Goal: Transaction & Acquisition: Book appointment/travel/reservation

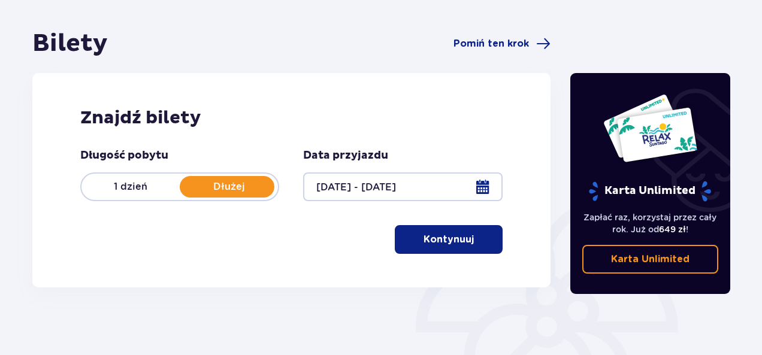
scroll to position [120, 0]
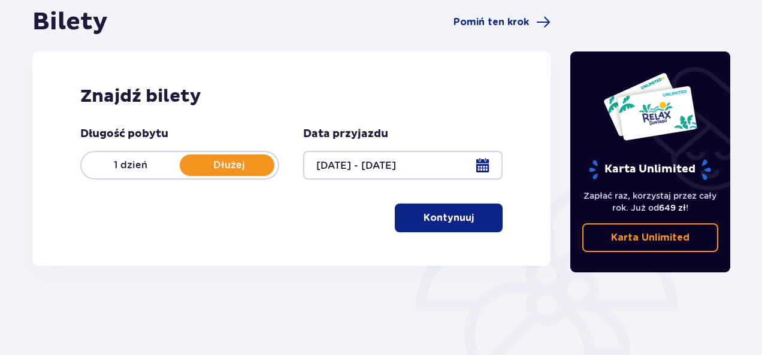
click at [241, 163] on p "Dłużej" at bounding box center [229, 165] width 98 height 13
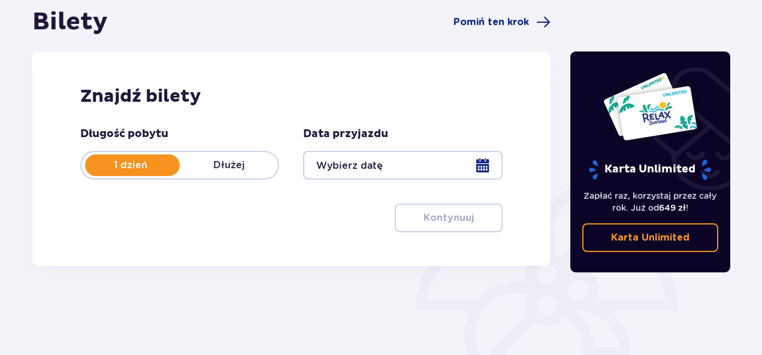
click at [235, 164] on p "Dłużej" at bounding box center [229, 165] width 98 height 13
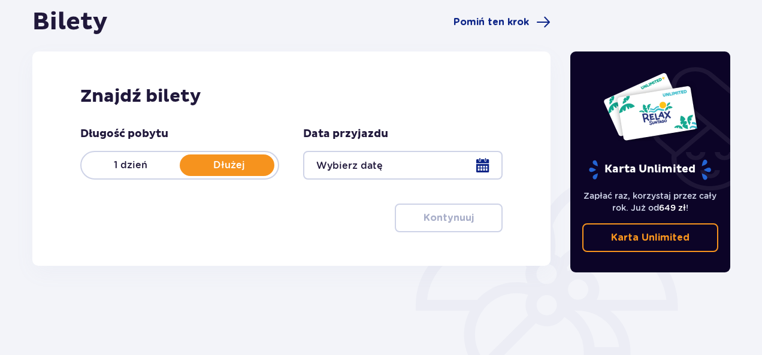
click at [484, 167] on div at bounding box center [402, 165] width 199 height 29
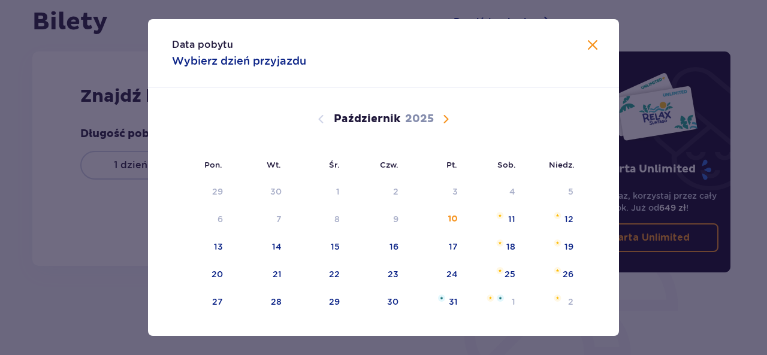
click at [446, 115] on span "Następny miesiąc" at bounding box center [445, 119] width 14 height 14
click at [442, 119] on span "Następny miesiąc" at bounding box center [445, 119] width 14 height 14
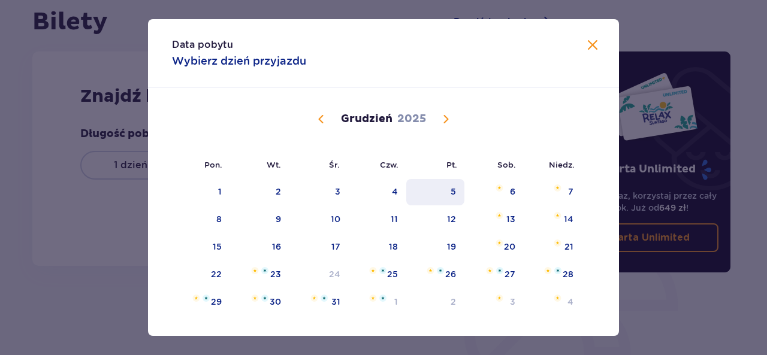
click at [459, 198] on div "5" at bounding box center [435, 192] width 58 height 26
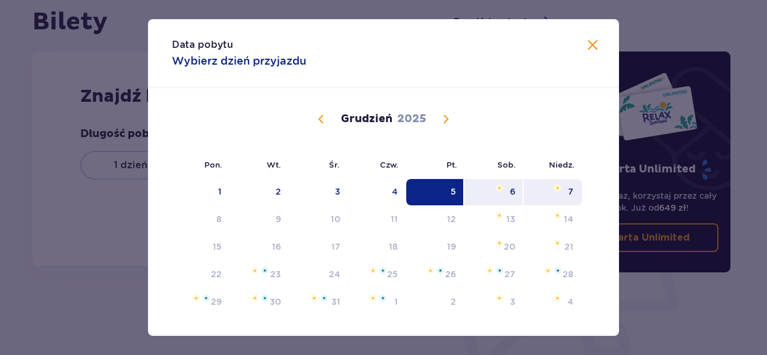
click at [565, 200] on div "7" at bounding box center [553, 192] width 58 height 26
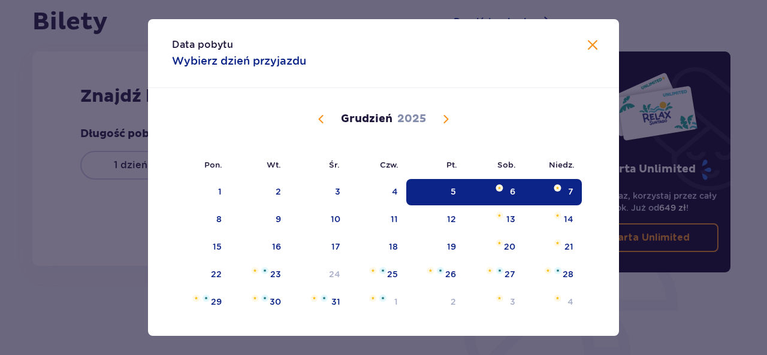
type input "[DATE] - [DATE]"
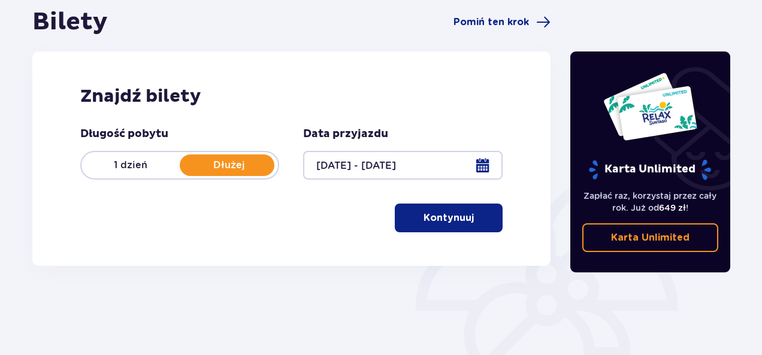
click at [480, 221] on span "button" at bounding box center [476, 218] width 14 height 14
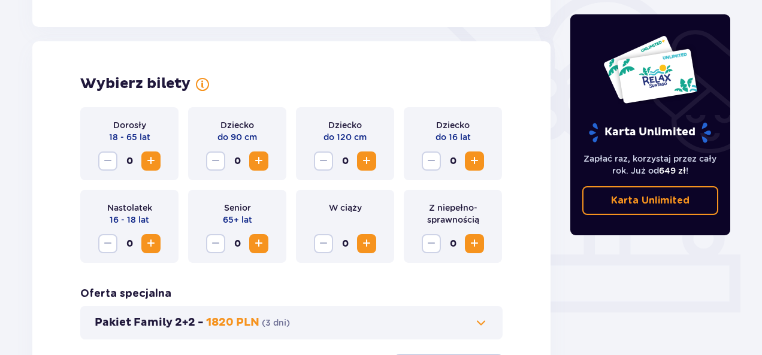
scroll to position [333, 0]
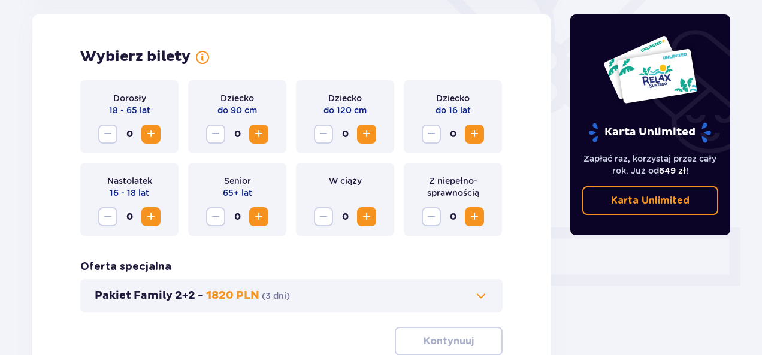
click at [154, 132] on span "Zwiększ" at bounding box center [151, 134] width 14 height 14
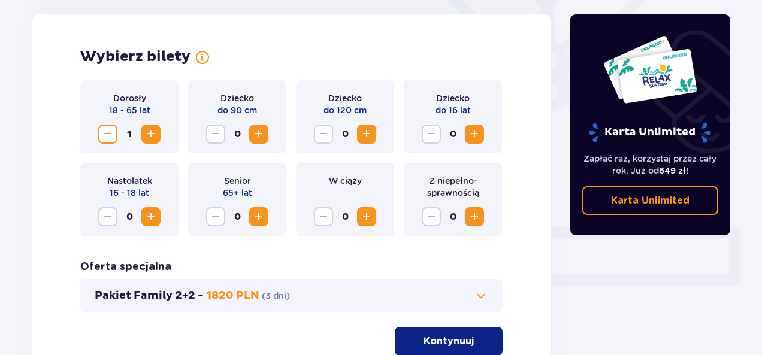
click at [154, 132] on span "Zwiększ" at bounding box center [151, 134] width 14 height 14
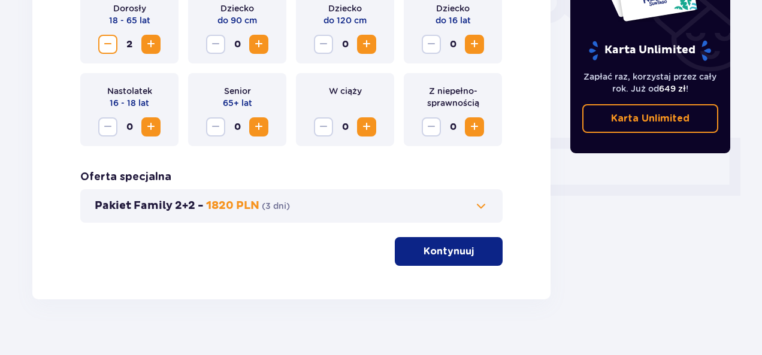
scroll to position [438, 0]
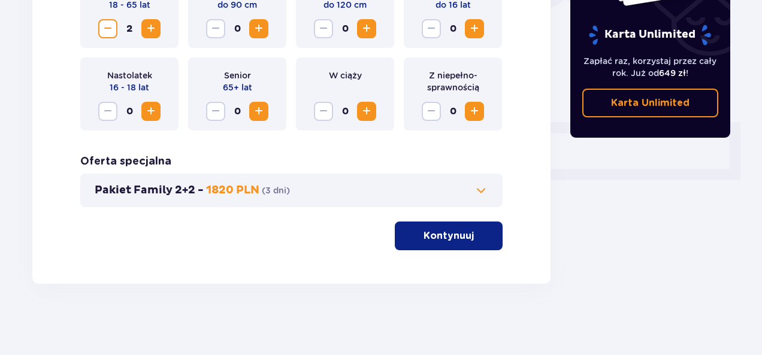
click at [429, 231] on p "Kontynuuj" at bounding box center [449, 235] width 50 height 13
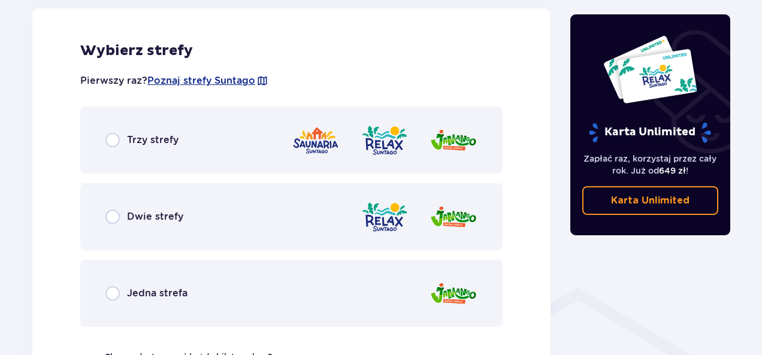
scroll to position [665, 0]
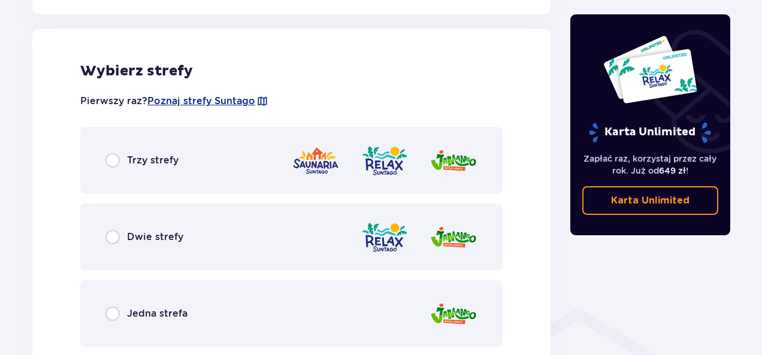
click at [110, 162] on input "radio" at bounding box center [112, 160] width 14 height 14
radio input "true"
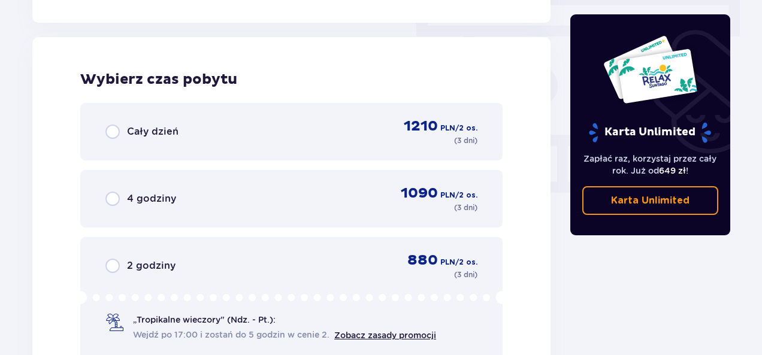
scroll to position [1082, 0]
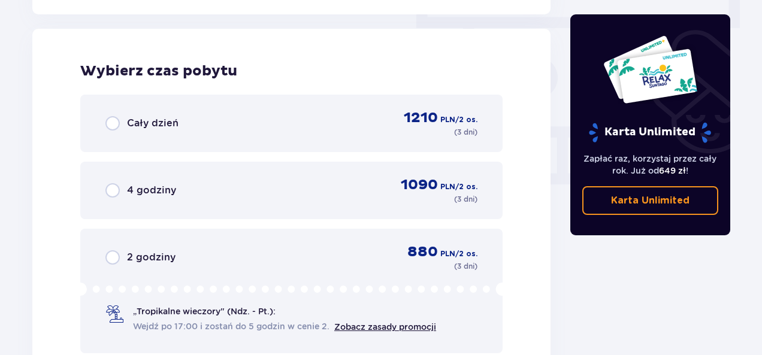
click at [115, 259] on input "radio" at bounding box center [112, 257] width 14 height 14
radio input "true"
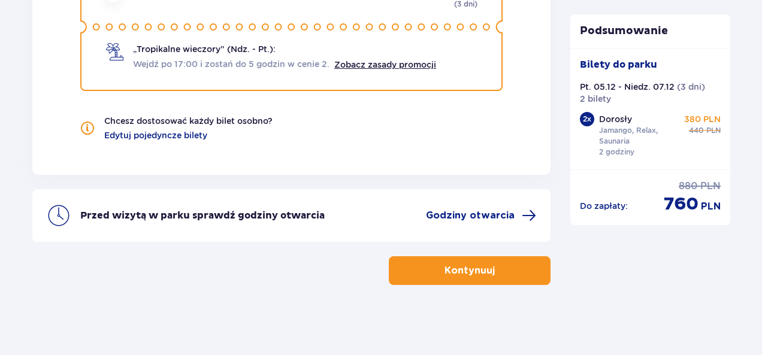
scroll to position [1345, 0]
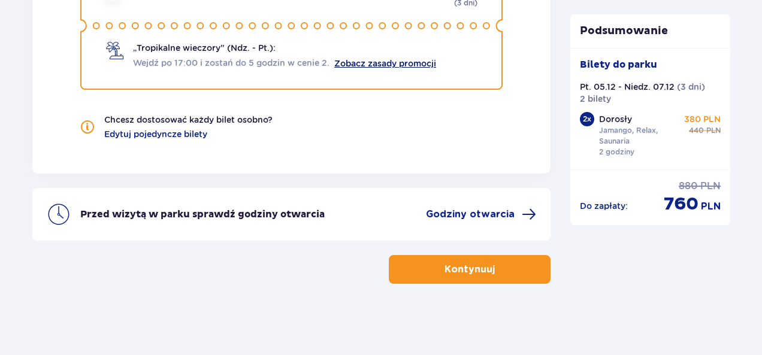
click at [397, 61] on link "Zobacz zasady promocji" at bounding box center [385, 64] width 102 height 10
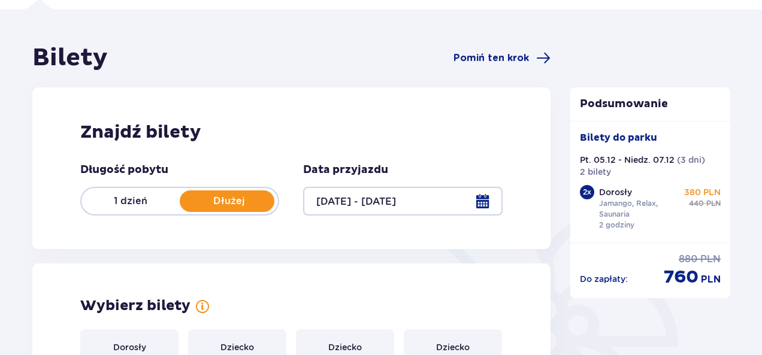
scroll to position [0, 0]
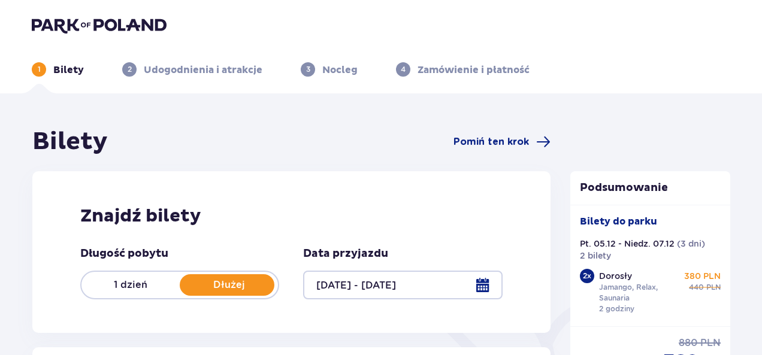
click at [337, 68] on p "Nocleg" at bounding box center [339, 69] width 35 height 13
click at [215, 72] on p "Udogodnienia i atrakcje" at bounding box center [203, 69] width 119 height 13
click at [500, 135] on span "Pomiń ten krok" at bounding box center [501, 142] width 97 height 14
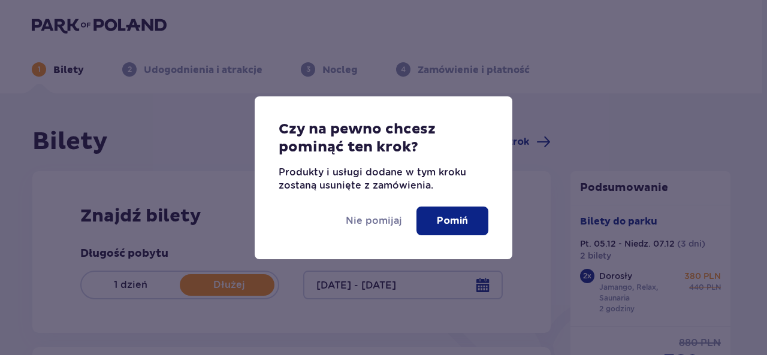
click at [447, 220] on p "Pomiń" at bounding box center [452, 220] width 31 height 13
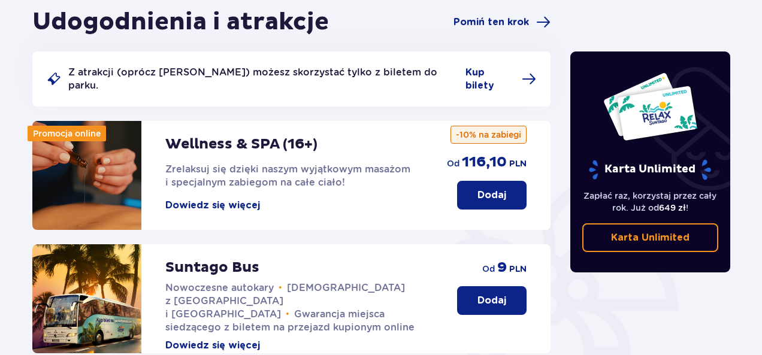
scroll to position [120, 0]
